Goal: Task Accomplishment & Management: Manage account settings

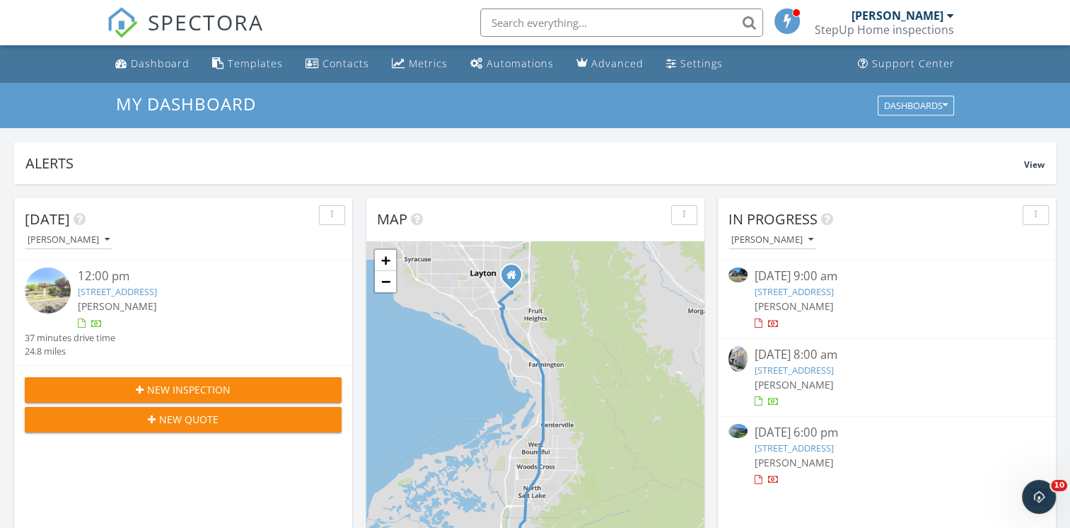
click at [807, 361] on div "09/26/25 8:00 am" at bounding box center [887, 355] width 264 height 18
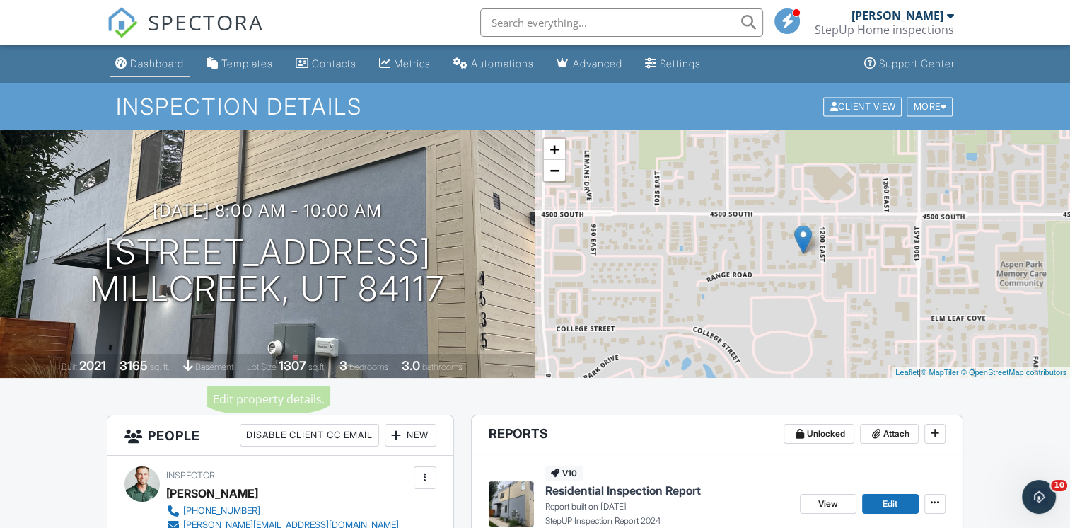
click at [174, 59] on div "Dashboard" at bounding box center [157, 63] width 54 height 12
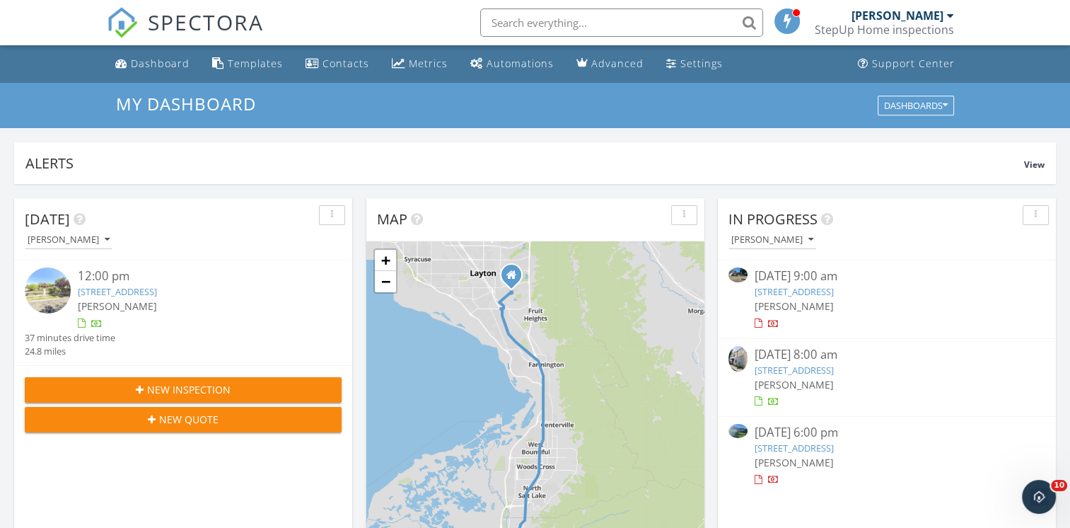
click at [821, 368] on link "4535 S Bleecker Pl, Millcreek, UT 84117" at bounding box center [794, 370] width 79 height 13
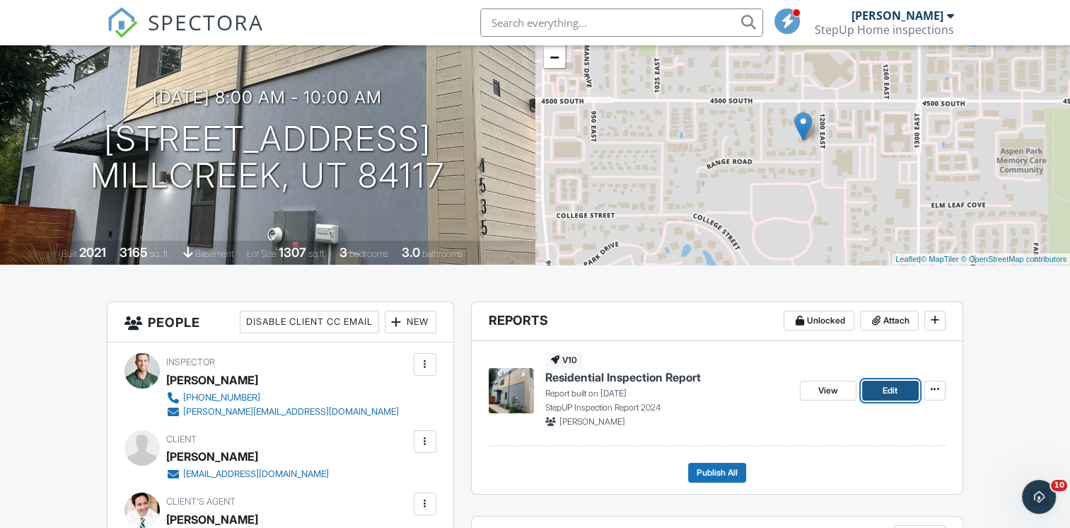
click at [884, 395] on span "Edit" at bounding box center [890, 390] width 15 height 14
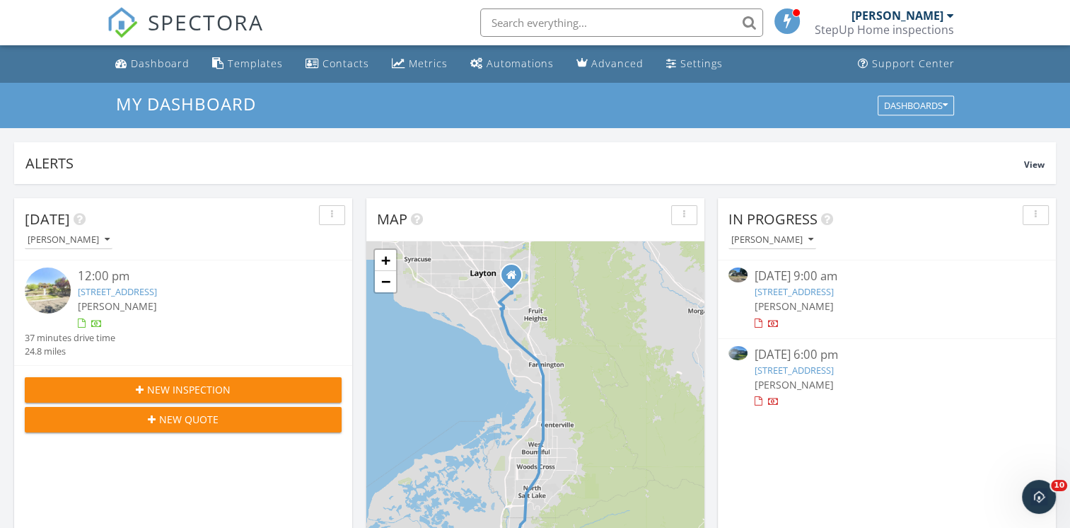
click at [778, 372] on link "2872 Lindi Way, Layton, UT 84041" at bounding box center [794, 370] width 79 height 13
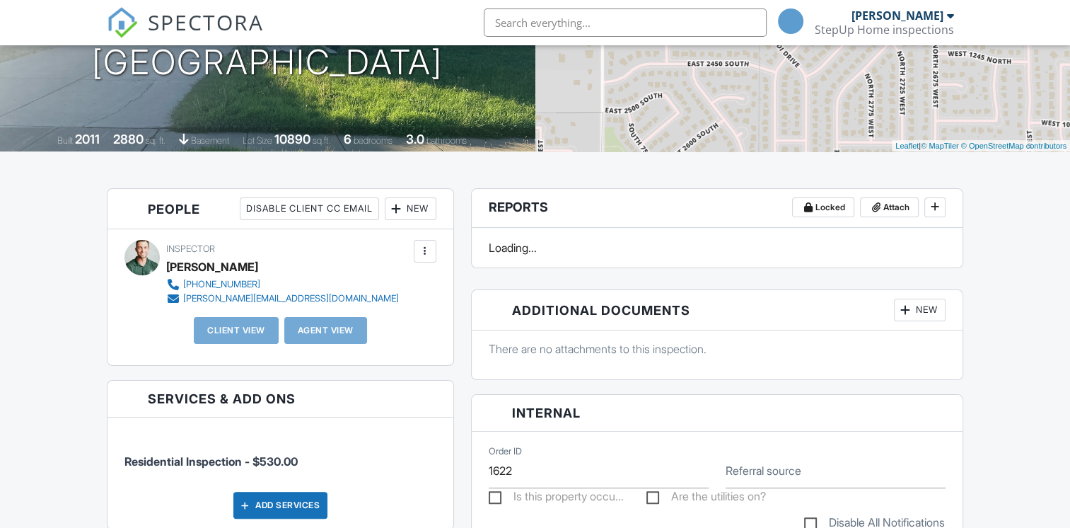
scroll to position [255, 0]
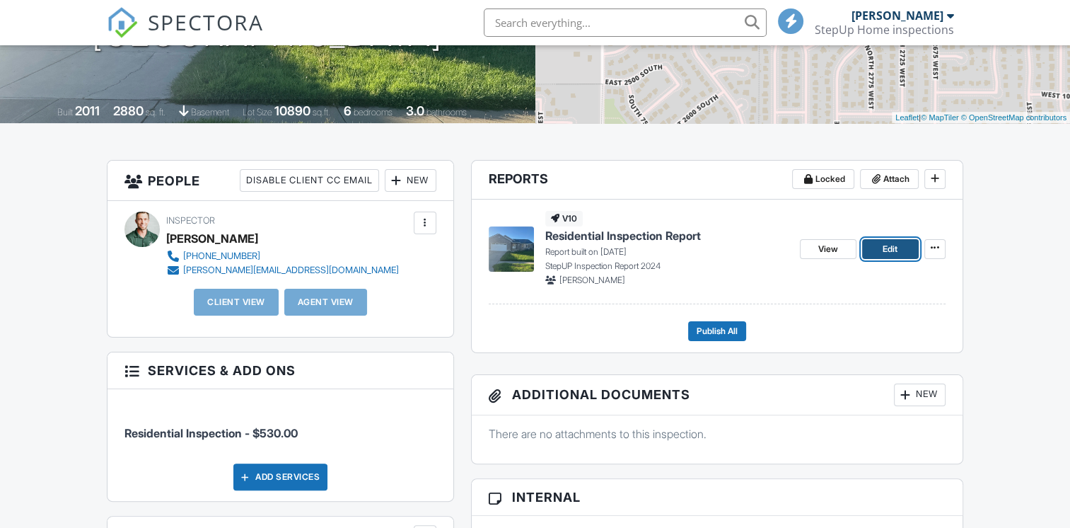
click at [888, 252] on span "Edit" at bounding box center [890, 249] width 15 height 14
